Goal: Information Seeking & Learning: Learn about a topic

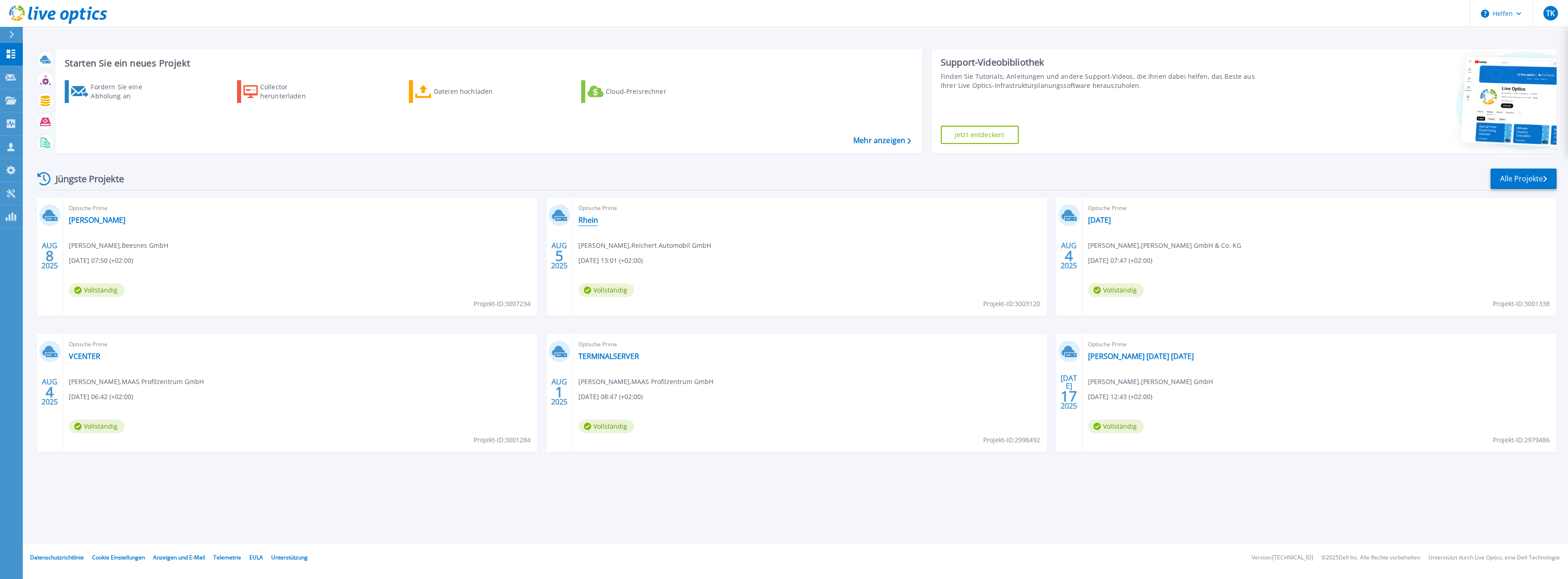
click at [591, 222] on font "Rhein" at bounding box center [588, 220] width 20 height 10
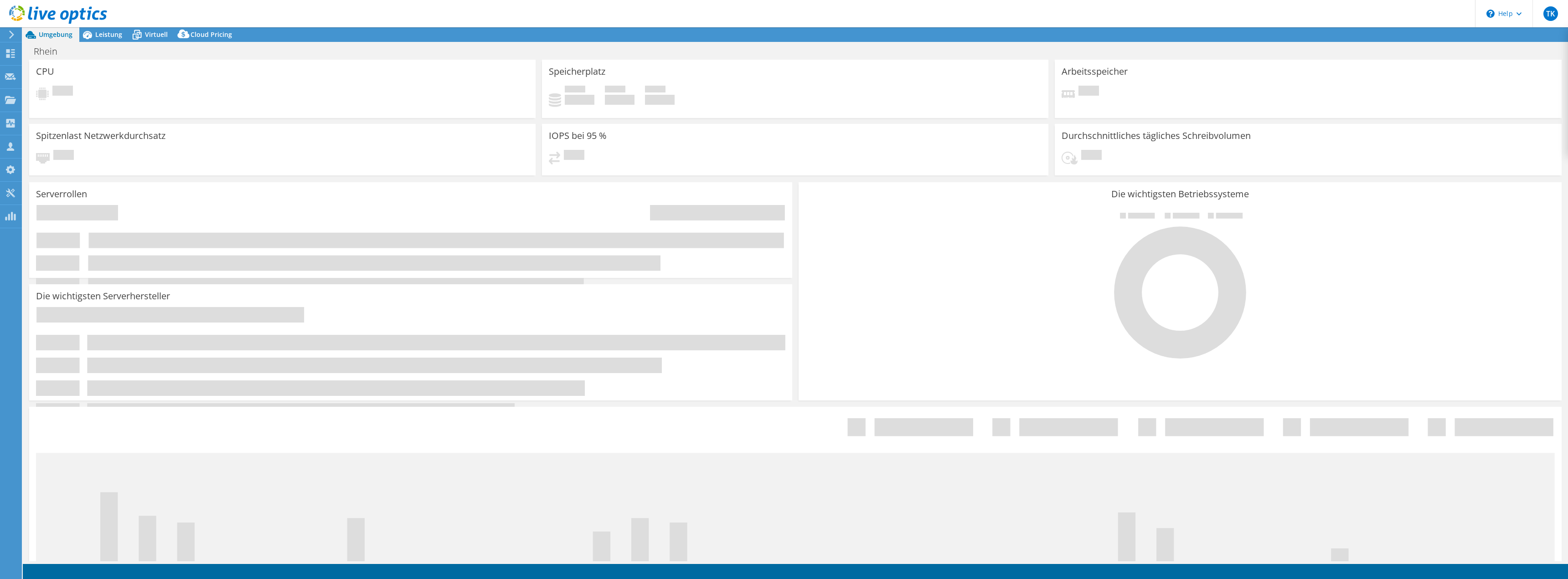
select select "USD"
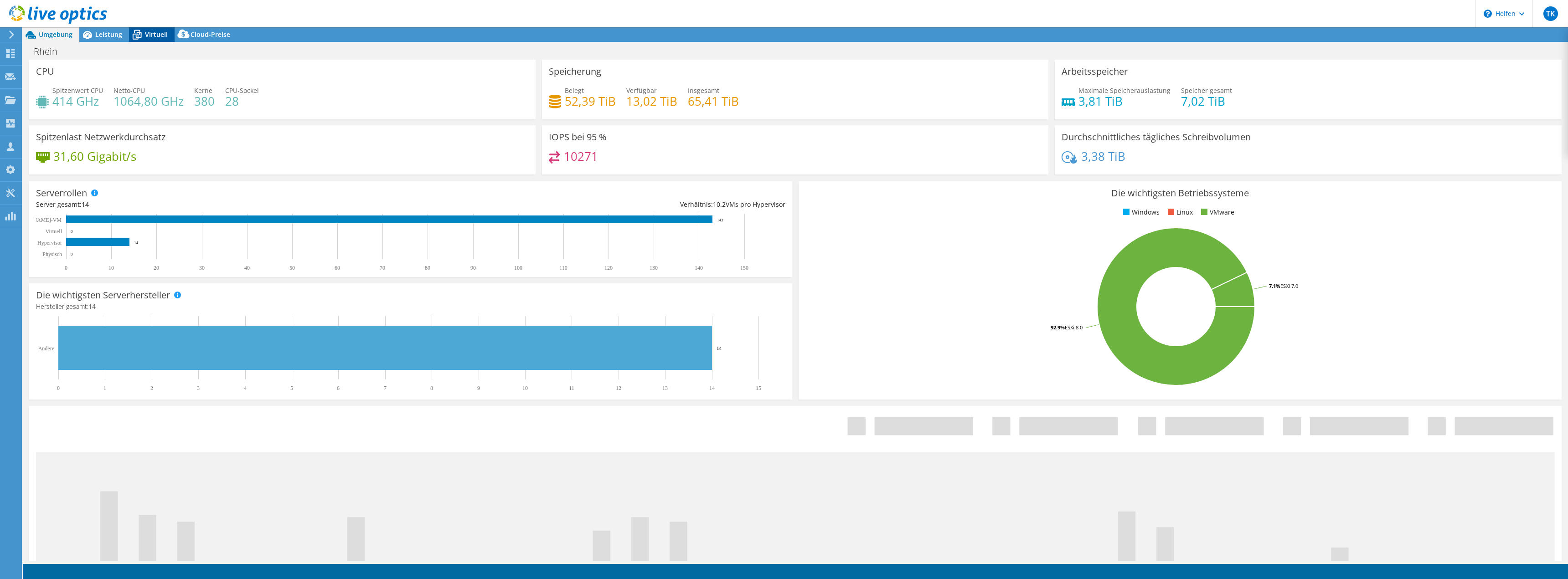
click at [148, 30] on div "Virtuell" at bounding box center [152, 34] width 45 height 14
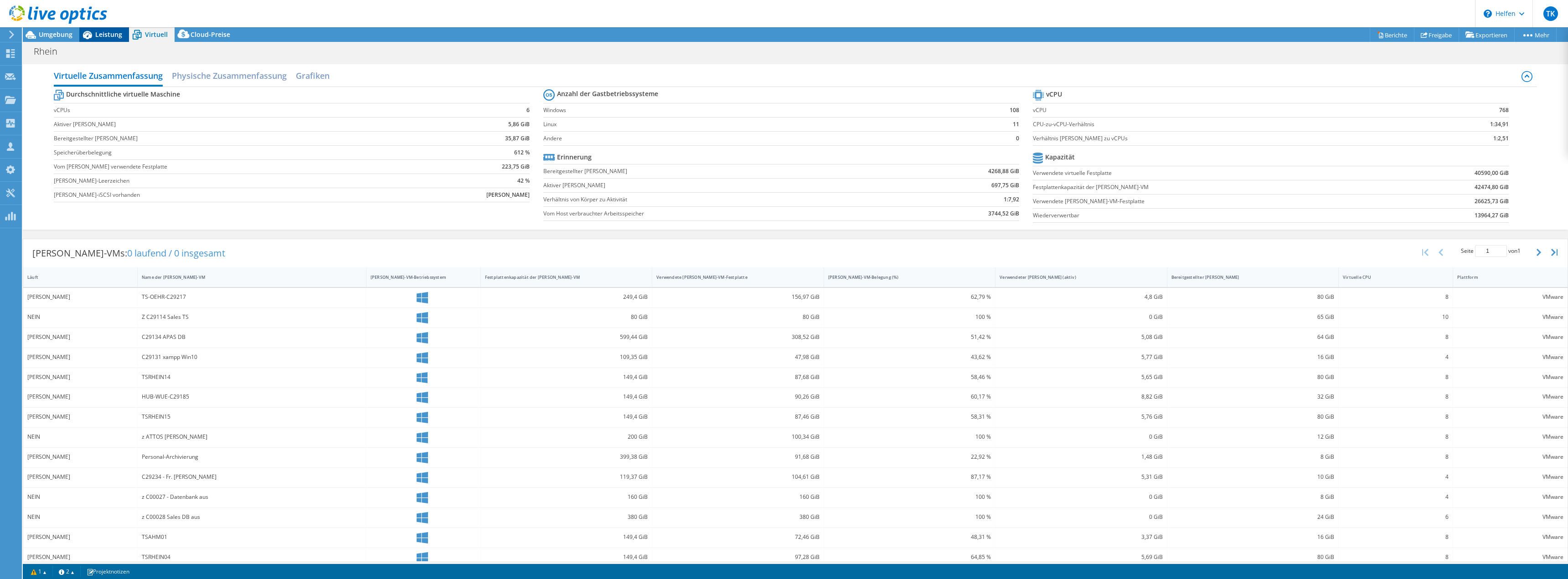
click at [105, 33] on font "Leistung" at bounding box center [109, 34] width 27 height 9
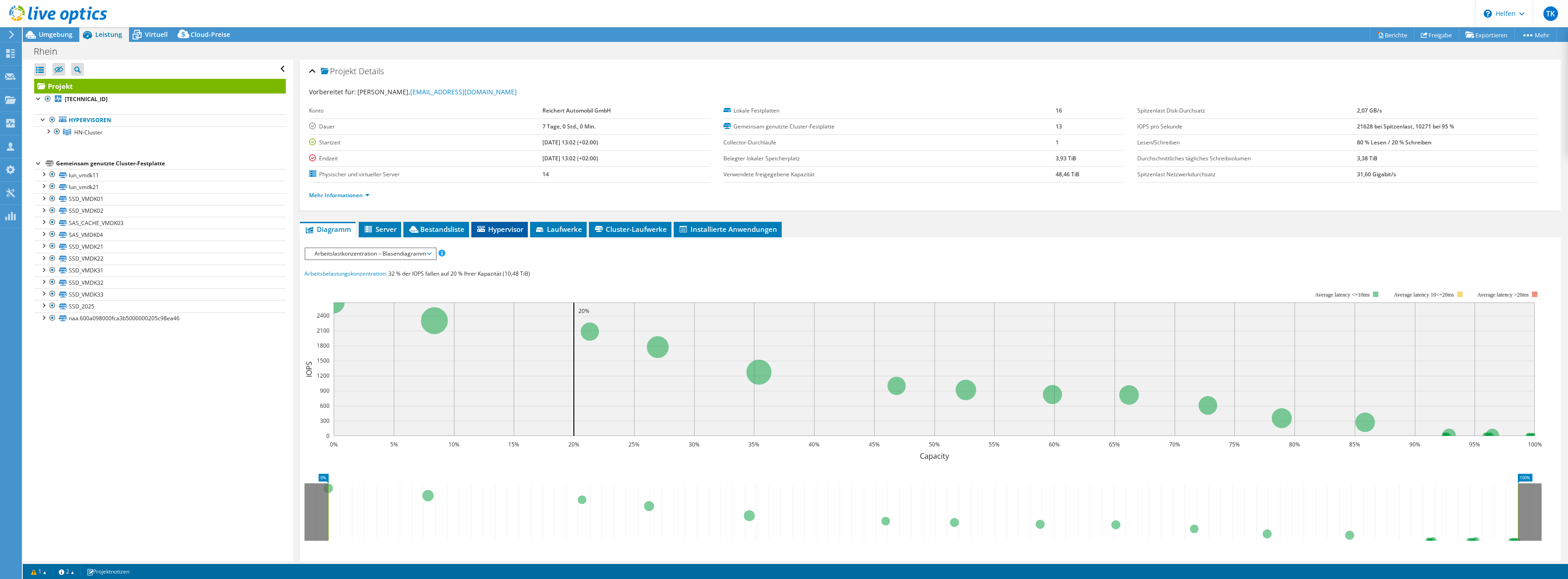
click at [494, 224] on font "Hypervisor" at bounding box center [505, 229] width 35 height 9
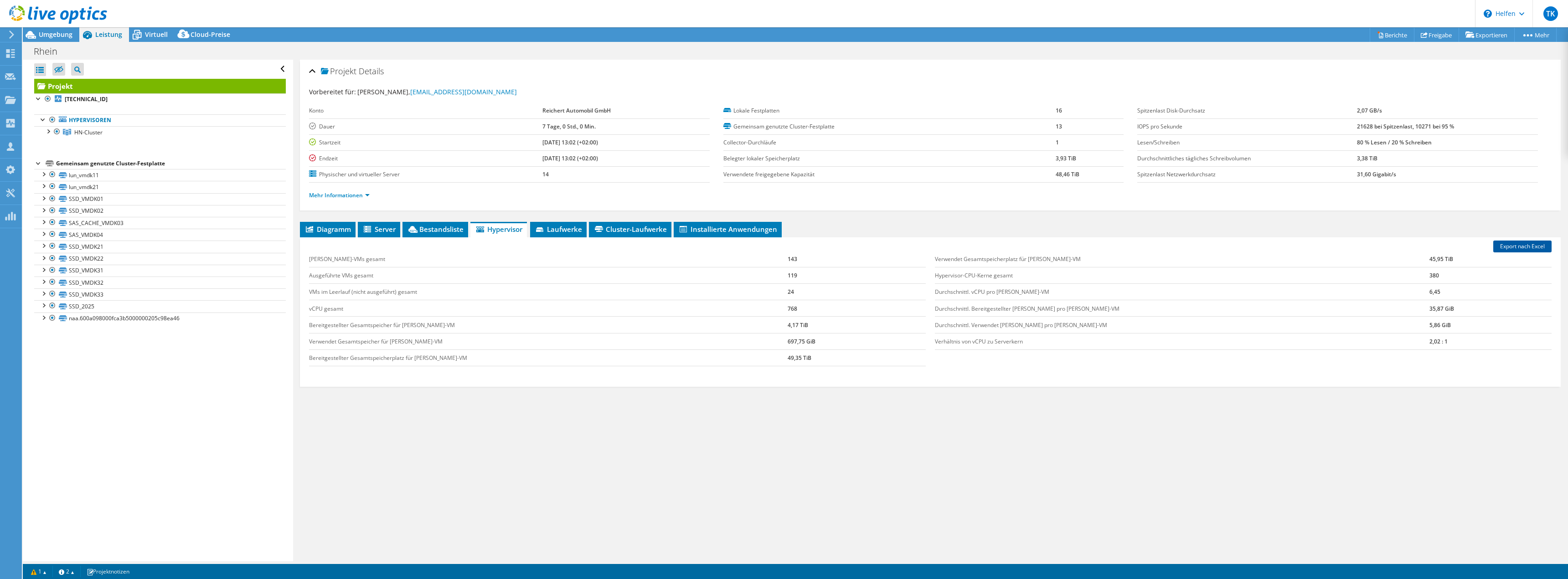
click at [1524, 246] on font "Export nach Excel" at bounding box center [1522, 246] width 44 height 8
drag, startPoint x: 1409, startPoint y: 426, endPoint x: 1428, endPoint y: 393, distance: 38.1
click at [1409, 426] on div "Diagramm Server Bestandsliste Hypervisor Laufwerke Cluster-Laufwerke Alle" at bounding box center [930, 336] width 1261 height 228
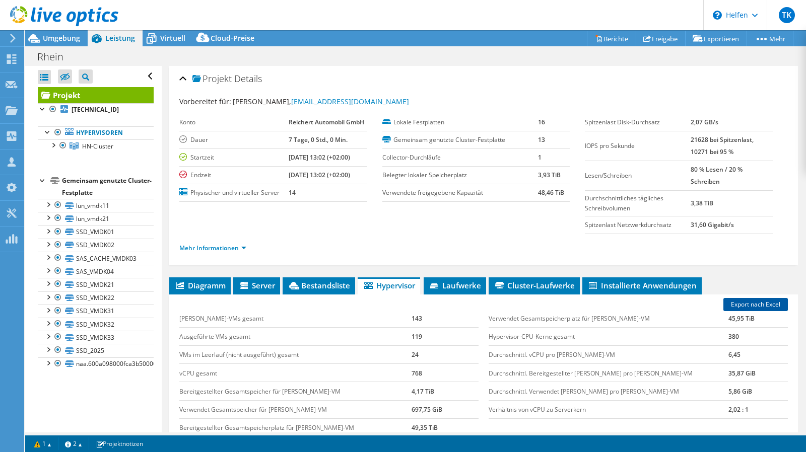
click at [746, 301] on font "Export nach Excel" at bounding box center [755, 304] width 49 height 9
click at [803, 28] on div "TK" at bounding box center [785, 15] width 39 height 30
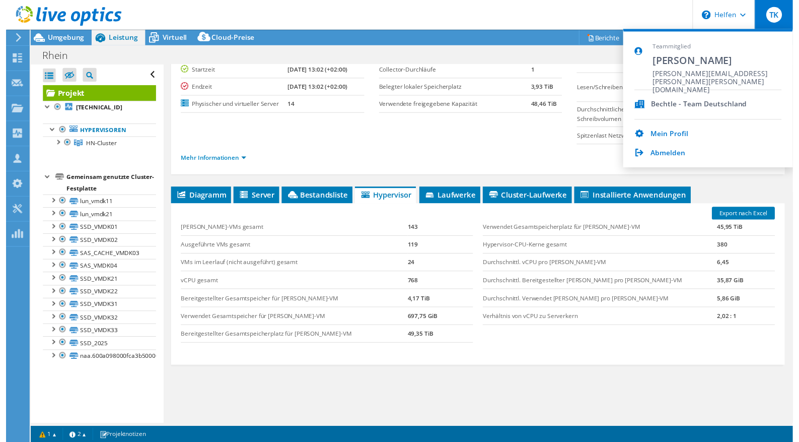
scroll to position [101, 0]
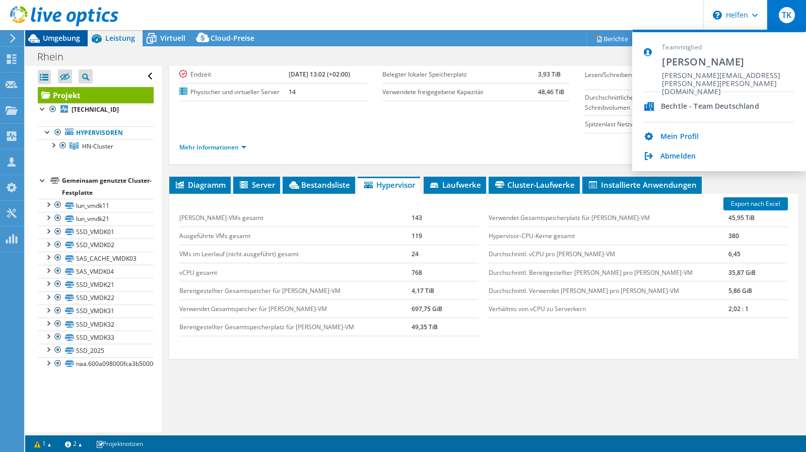
click at [67, 39] on font "Umgebung" at bounding box center [61, 38] width 37 height 10
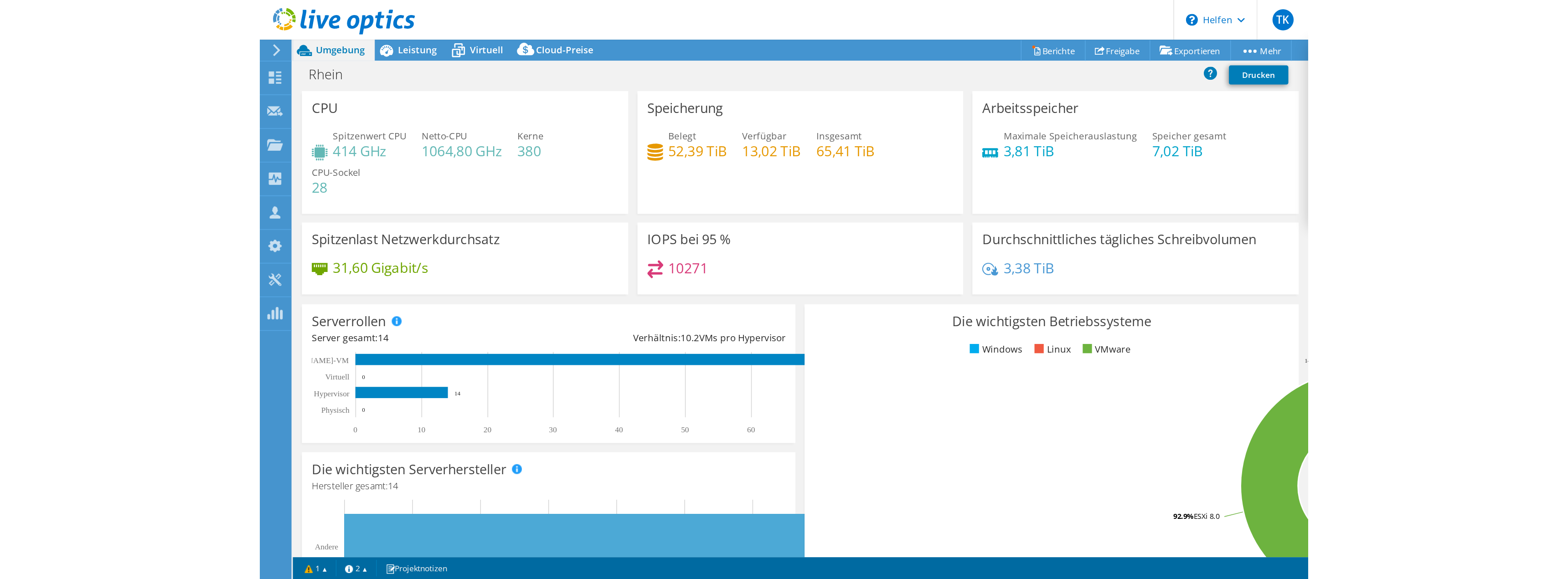
scroll to position [0, 0]
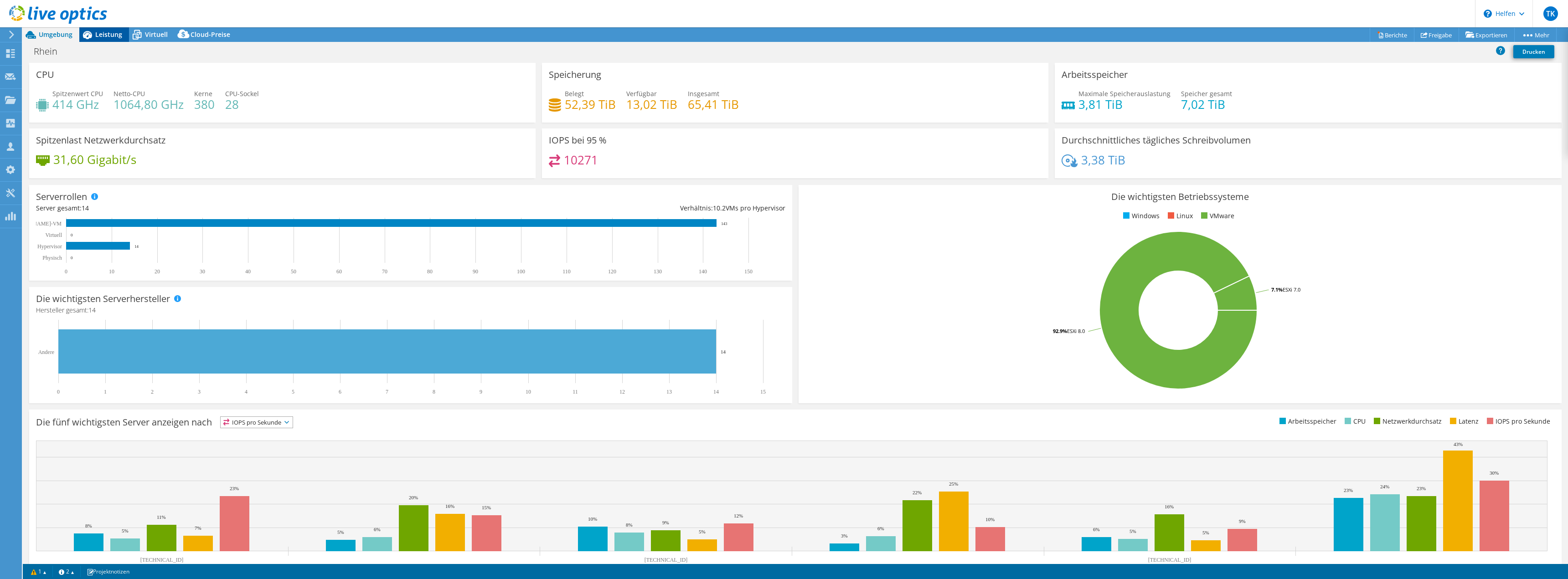
click at [111, 35] on font "Leistung" at bounding box center [109, 34] width 27 height 9
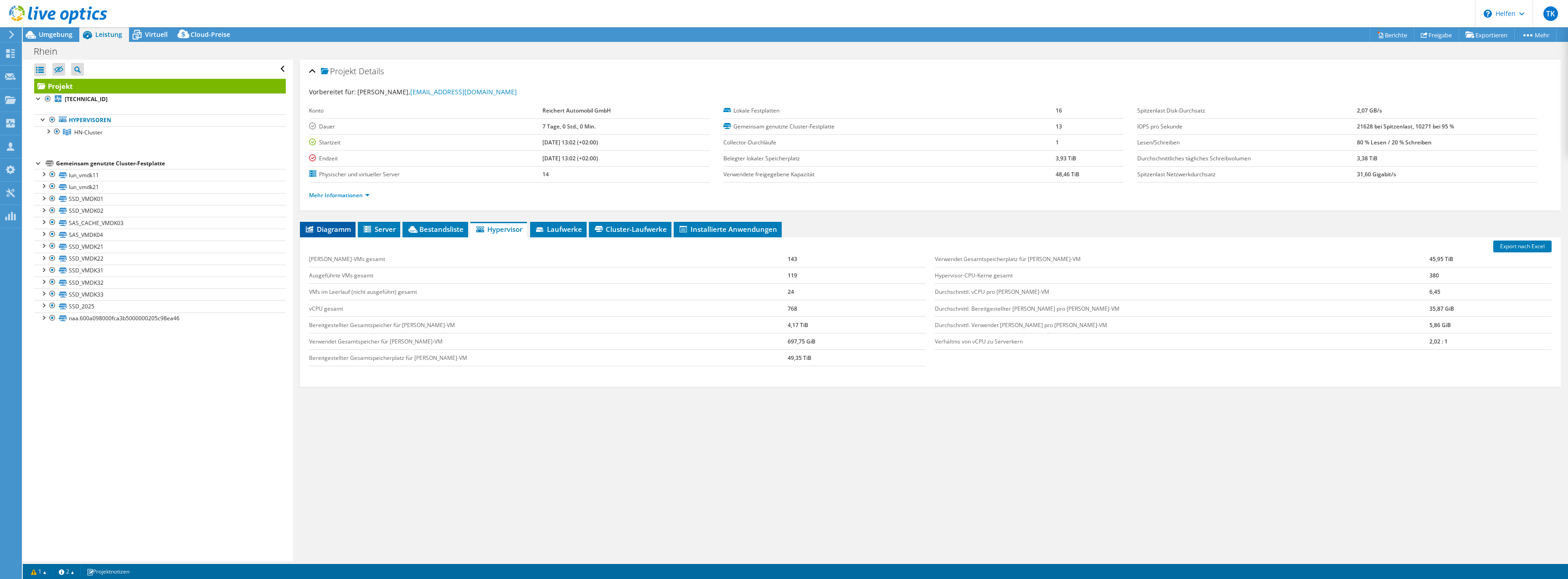
click at [334, 223] on li "Diagramm" at bounding box center [327, 229] width 55 height 15
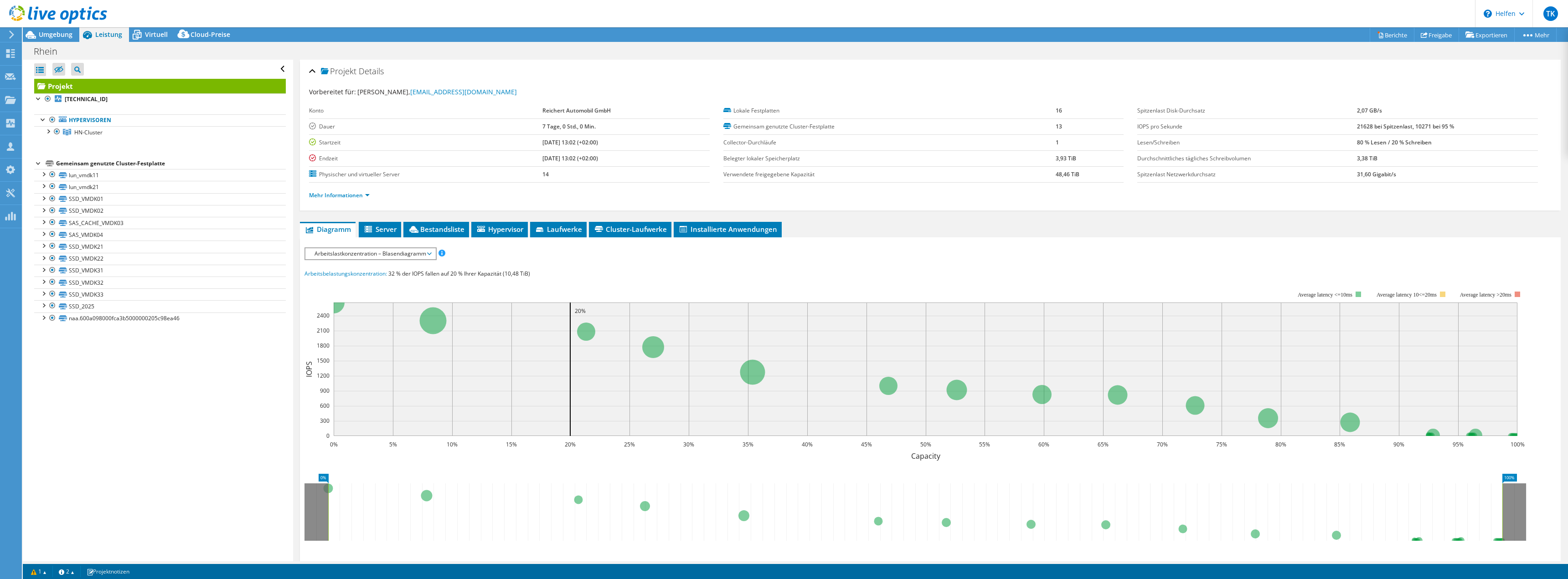
click at [425, 251] on font "Arbeitslastkonzentration – Blasendiagramm" at bounding box center [369, 253] width 111 height 8
click at [411, 319] on li "CPU-Prozentwert" at bounding box center [370, 319] width 130 height 11
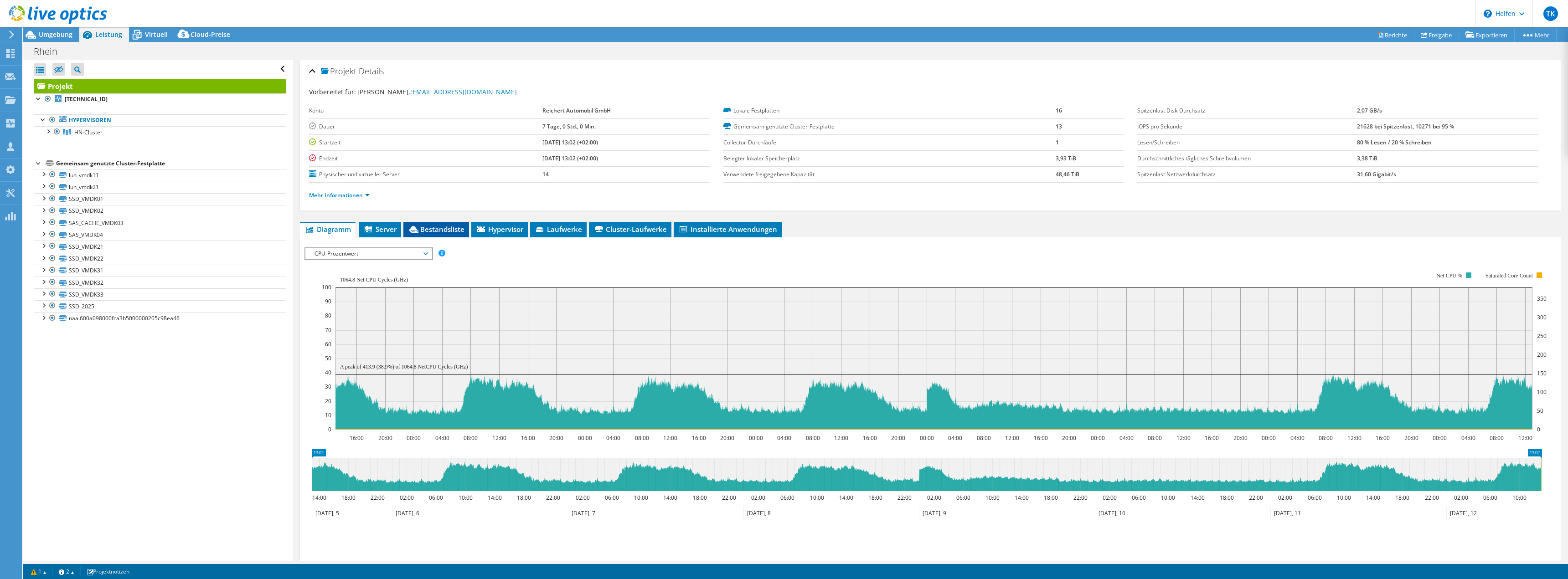
click at [454, 234] on li "Bestandsliste" at bounding box center [436, 229] width 66 height 15
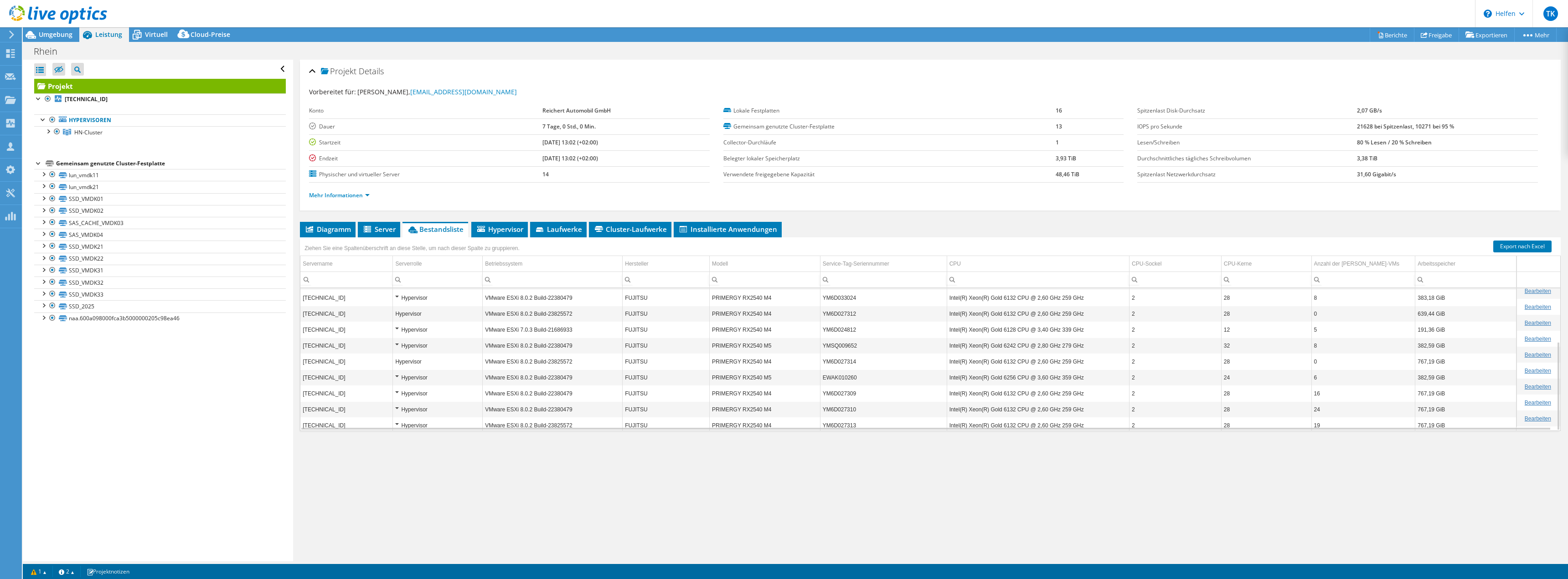
scroll to position [85, 0]
click at [1332, 473] on div "Projekt Details Vorbereitet für: [PERSON_NAME], [PERSON_NAME][EMAIL_ADDRESS][DO…" at bounding box center [931, 310] width 1275 height 501
click at [51, 130] on div at bounding box center [48, 130] width 9 height 9
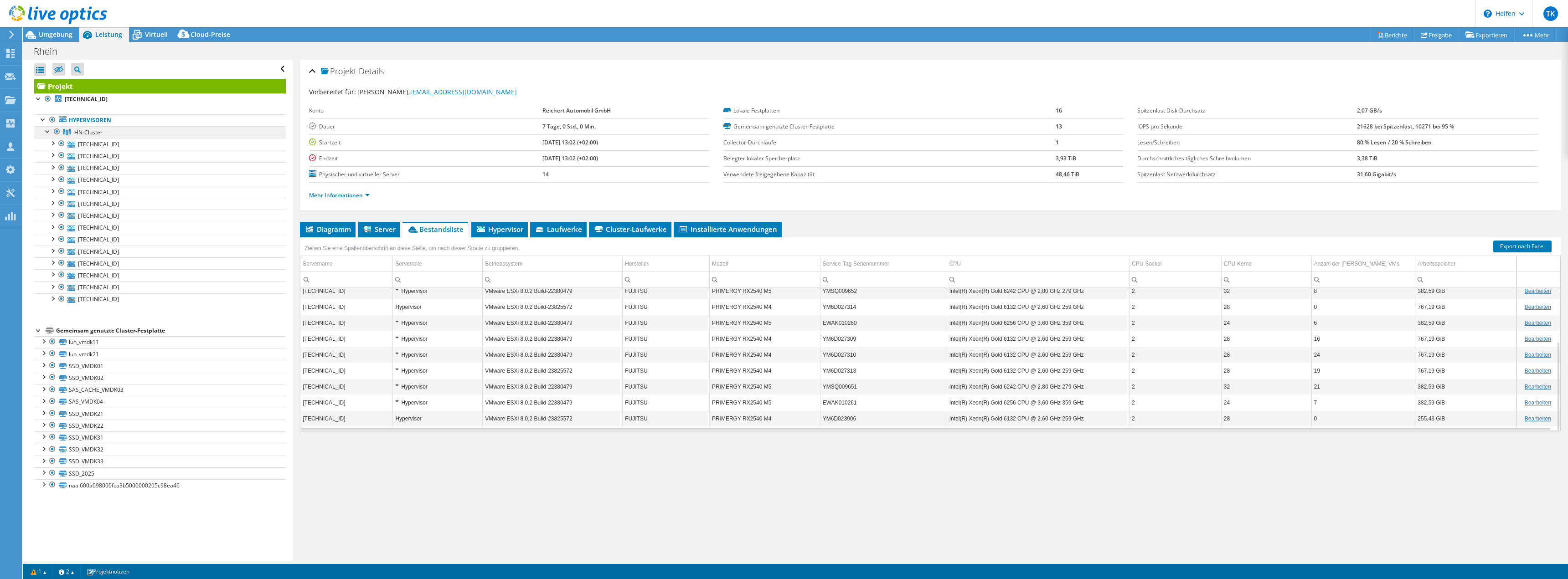
click at [87, 132] on font "HN-Cluster" at bounding box center [88, 132] width 28 height 8
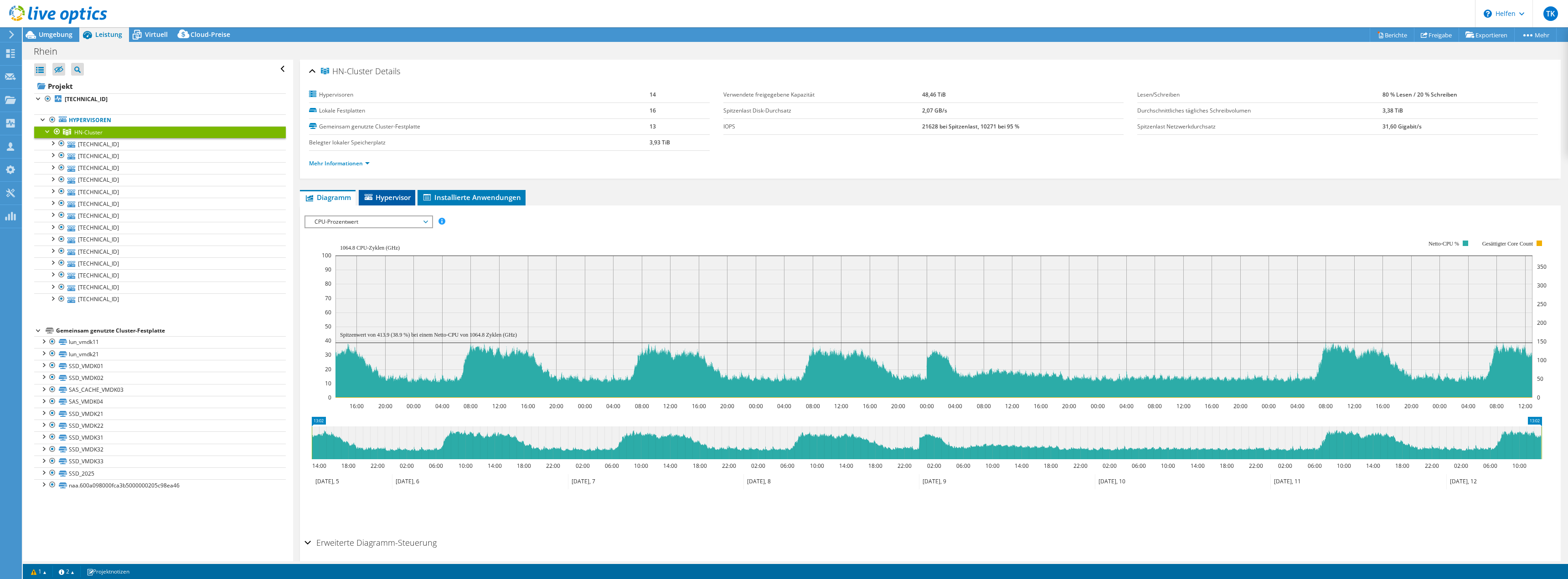
click at [390, 193] on font "Hypervisor" at bounding box center [393, 197] width 35 height 9
